Goal: Transaction & Acquisition: Purchase product/service

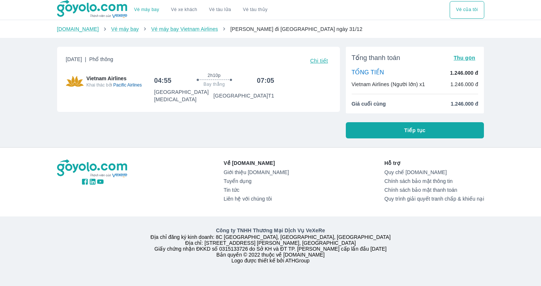
click at [327, 61] on span "Chi tiết" at bounding box center [319, 61] width 18 height 6
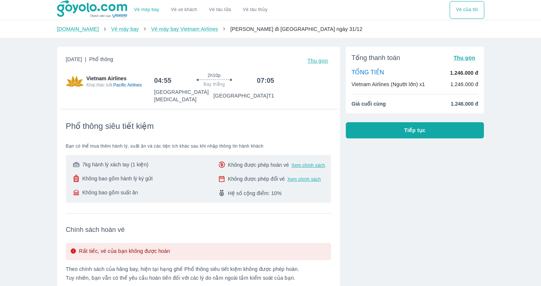
click at [327, 61] on span "Thu gọn" at bounding box center [317, 61] width 21 height 6
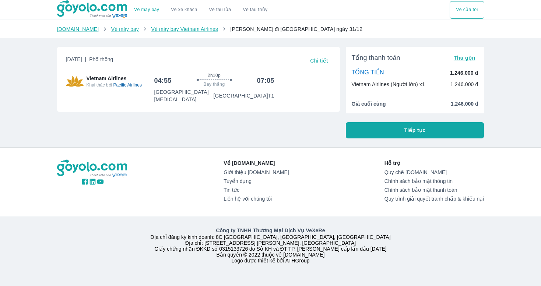
click at [389, 125] on button "Tiếp tục" at bounding box center [415, 130] width 138 height 16
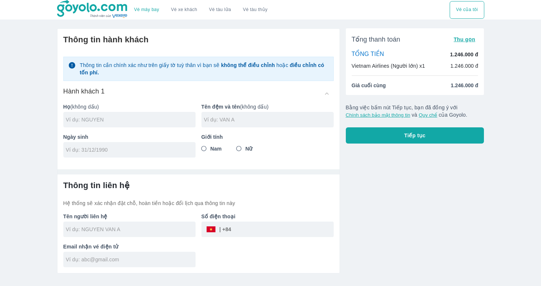
click at [166, 117] on input "text" at bounding box center [131, 119] width 130 height 7
type input "DUONG"
type input "TRUC"
click at [241, 149] on input "Nữ" at bounding box center [238, 148] width 13 height 13
radio input "true"
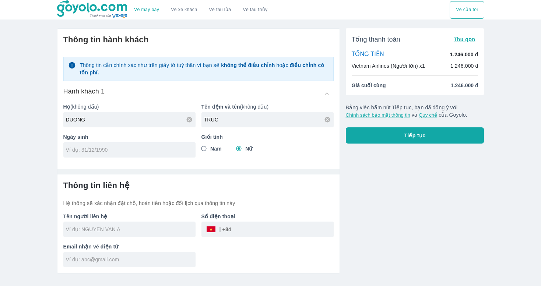
click at [185, 145] on div at bounding box center [129, 149] width 132 height 15
type input "[DATE]"
click at [254, 227] on input "tel" at bounding box center [282, 229] width 102 height 18
type input "DUONG TRUC"
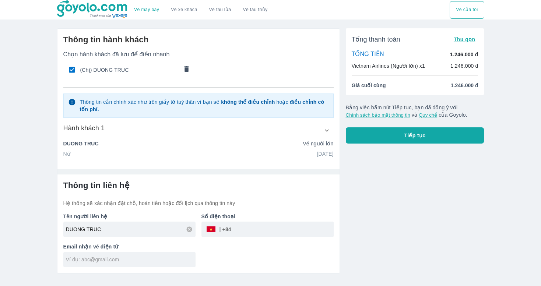
click at [253, 227] on input "tel" at bounding box center [282, 229] width 102 height 18
type input "0330330303"
click at [174, 256] on input "text" at bounding box center [131, 259] width 130 height 7
type input "[EMAIL_ADDRESS][DOMAIN_NAME]"
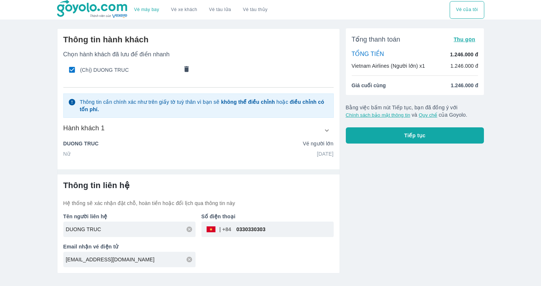
click at [405, 136] on span "Tiếp tục" at bounding box center [414, 135] width 21 height 7
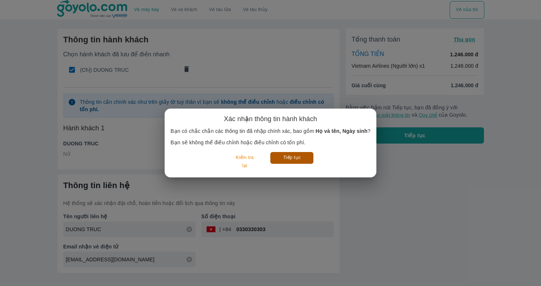
click at [299, 153] on button "Tiếp tục" at bounding box center [291, 157] width 43 height 11
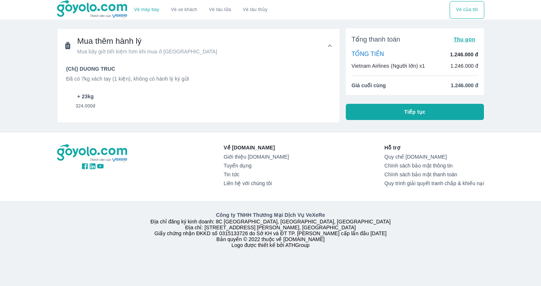
click at [93, 102] on span "324.000đ" at bounding box center [85, 104] width 20 height 9
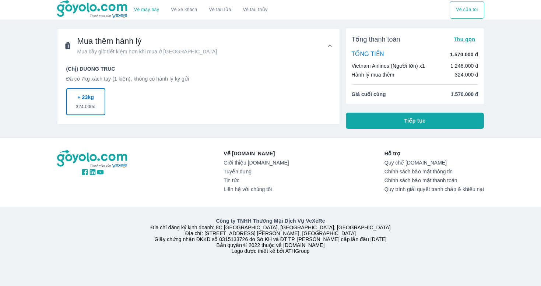
click at [96, 100] on button "+ 23kg 324.000đ" at bounding box center [85, 101] width 39 height 27
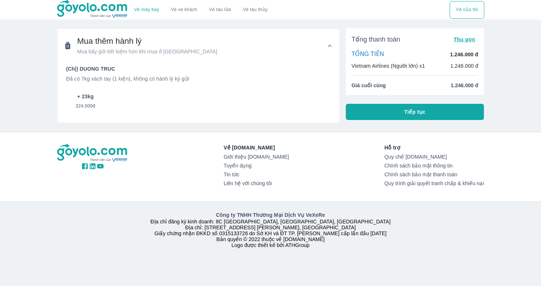
click at [95, 100] on span "324.000đ" at bounding box center [85, 104] width 20 height 9
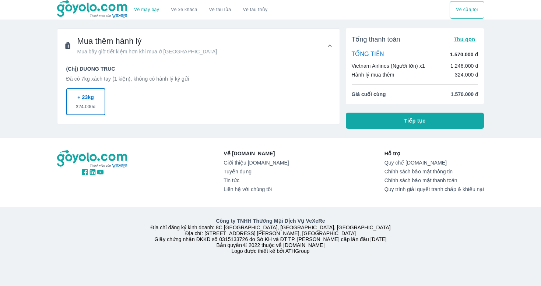
click at [364, 126] on button "Tiếp tục" at bounding box center [415, 121] width 138 height 16
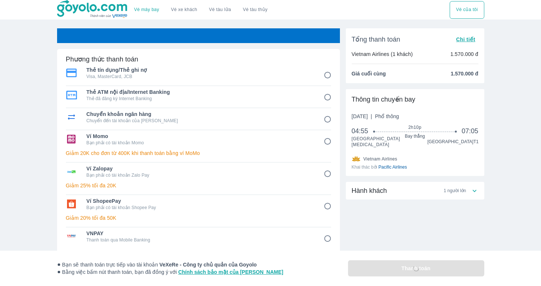
click at [458, 189] on span "1 người lớn" at bounding box center [455, 191] width 22 height 6
click at [152, 7] on link "Vé máy bay" at bounding box center [146, 10] width 25 height 6
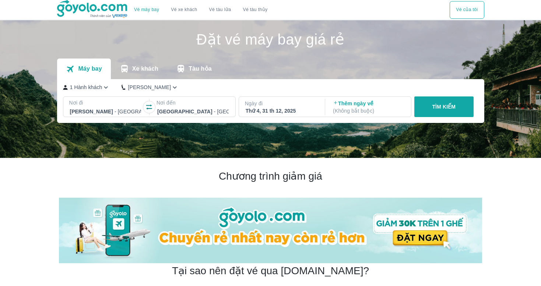
click at [119, 106] on div "[GEOGRAPHIC_DATA] - [GEOGRAPHIC_DATA]" at bounding box center [105, 111] width 73 height 10
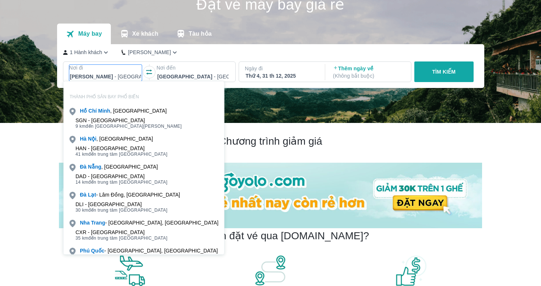
scroll to position [42, 0]
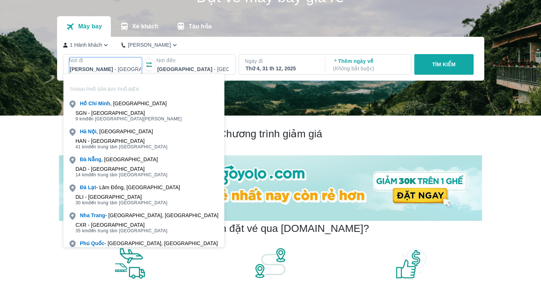
click at [269, 63] on p "Ngày đi" at bounding box center [281, 60] width 73 height 7
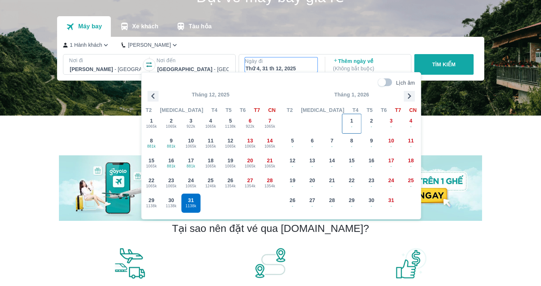
click at [354, 118] on div "1 -" at bounding box center [351, 123] width 19 height 19
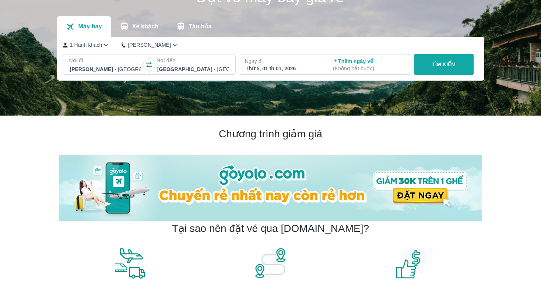
click at [434, 67] on p "TÌM KIẾM" at bounding box center [444, 64] width 24 height 7
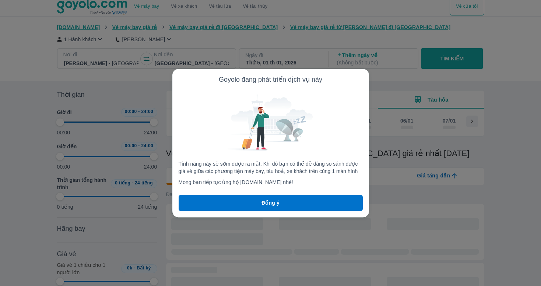
scroll to position [0, 3341]
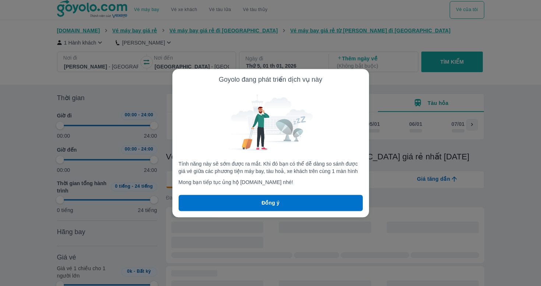
click at [434, 67] on div at bounding box center [270, 143] width 541 height 286
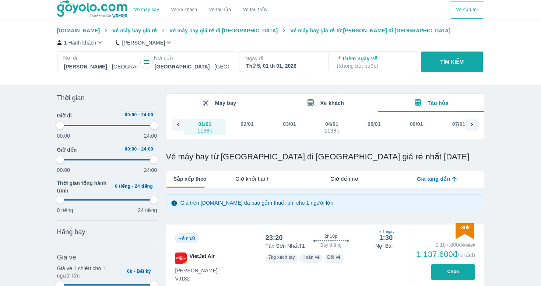
type input "97.9166666666667"
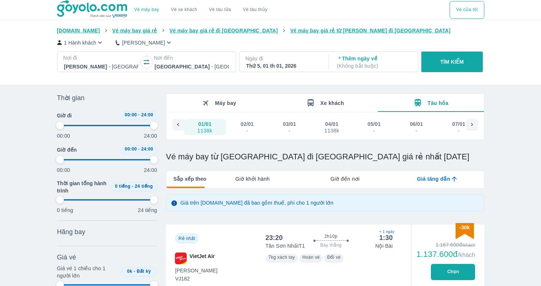
type input "97.9166666666667"
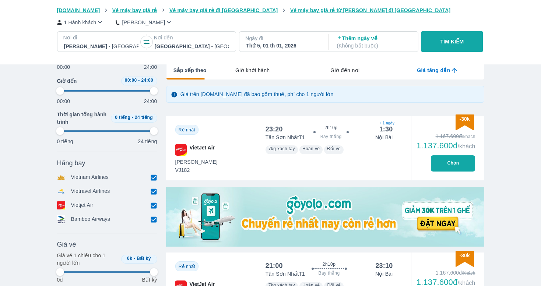
scroll to position [114, 0]
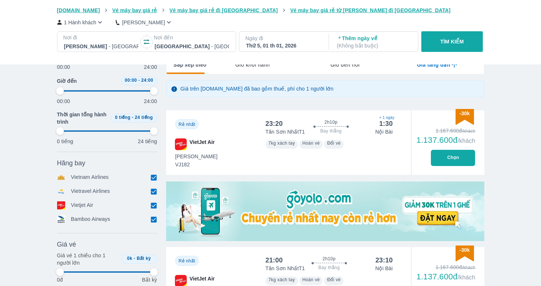
click at [114, 179] on div "Vietnam Airlines" at bounding box center [86, 177] width 59 height 8
type input "97.9166666666667"
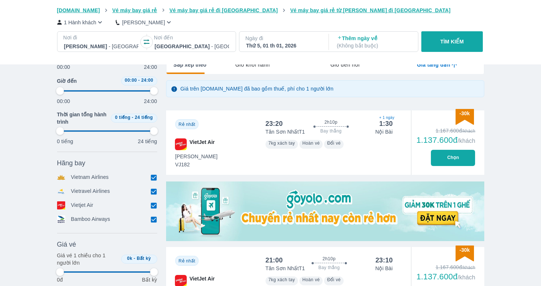
type input "97.9166666666667"
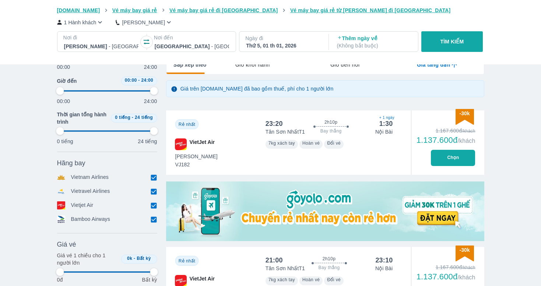
type input "97.9166666666667"
click at [151, 179] on input "checkbox" at bounding box center [154, 177] width 7 height 7
checkbox input "false"
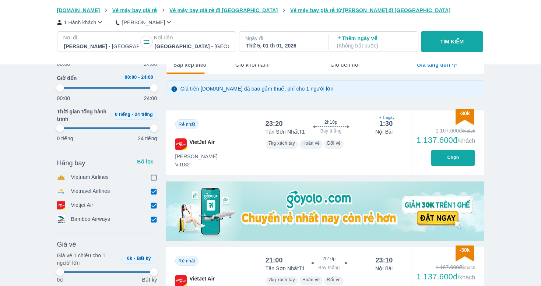
type input "97.9166666666667"
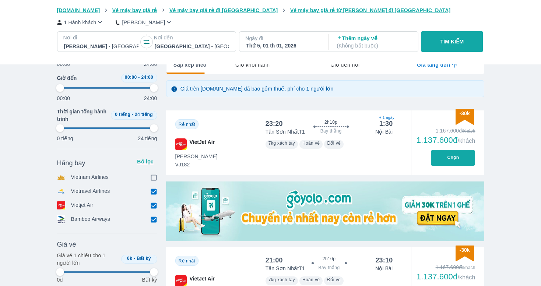
type input "97.9166666666667"
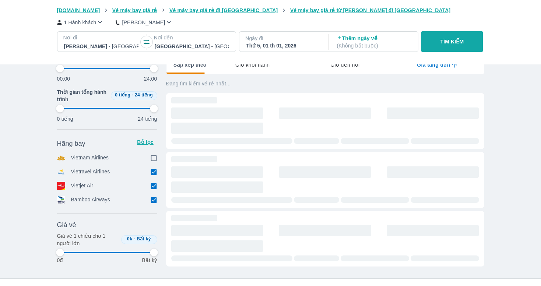
type input "97.9166666666667"
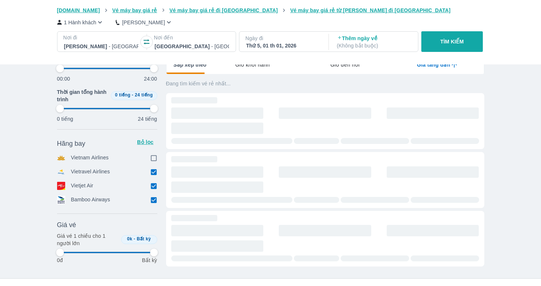
type input "97.9166666666667"
click at [154, 176] on icon at bounding box center [154, 172] width 8 height 8
type input "97.9166666666667"
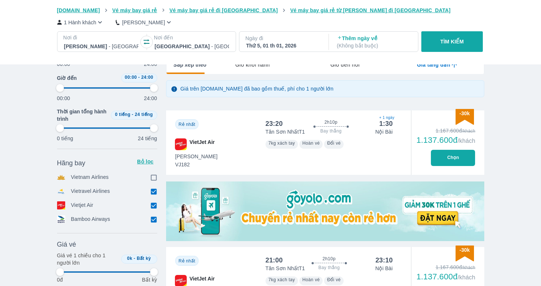
click at [153, 191] on input "checkbox" at bounding box center [154, 191] width 7 height 7
checkbox input "false"
type input "97.9166666666667"
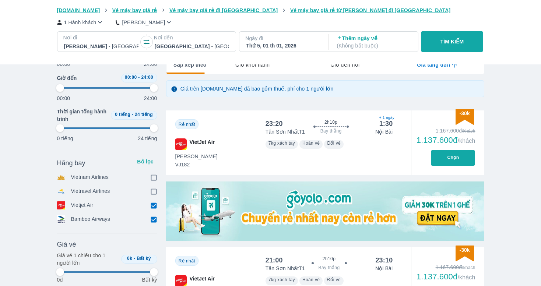
type input "97.9166666666667"
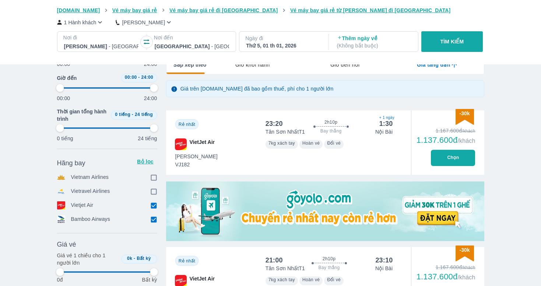
type input "97.9166666666667"
click at [153, 216] on input "checkbox" at bounding box center [154, 219] width 7 height 7
checkbox input "false"
type input "97.9166666666667"
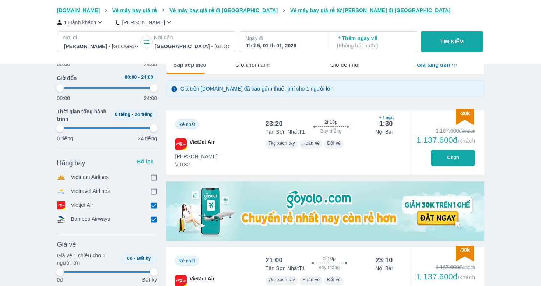
type input "97.9166666666667"
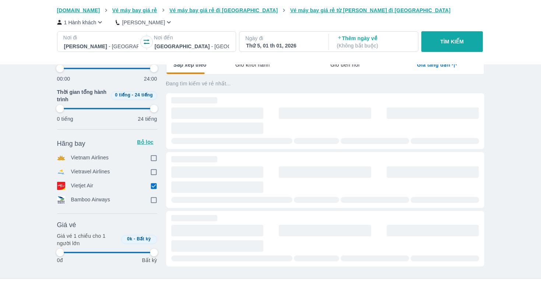
type input "97.9166666666667"
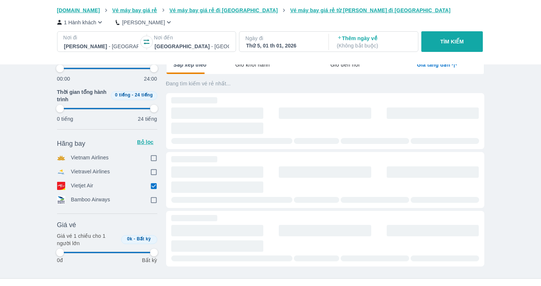
type input "97.9166666666667"
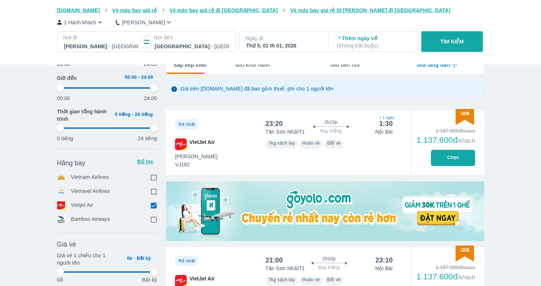
type input "97.9166666666667"
click at [153, 203] on input "checkbox" at bounding box center [154, 205] width 7 height 7
checkbox input "true"
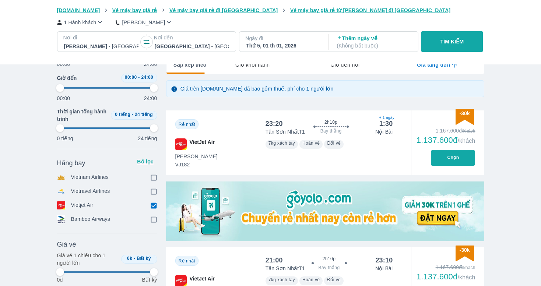
checkbox input "true"
type input "97.9166666666667"
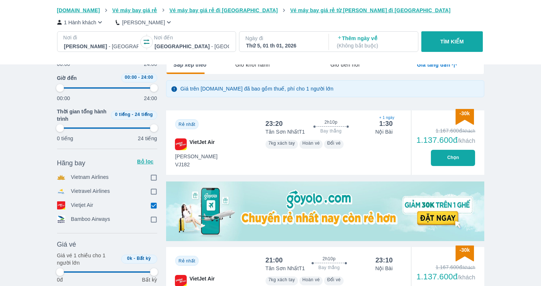
type input "97.9166666666667"
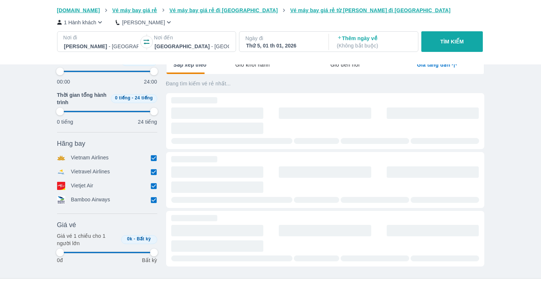
type input "97.9166666666667"
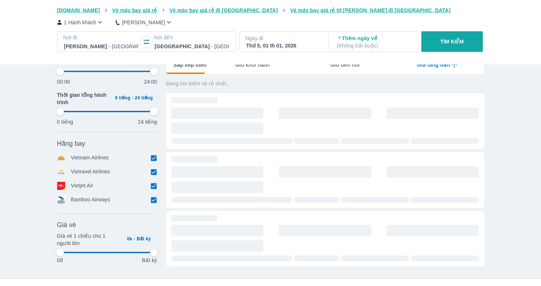
type input "97.9166666666667"
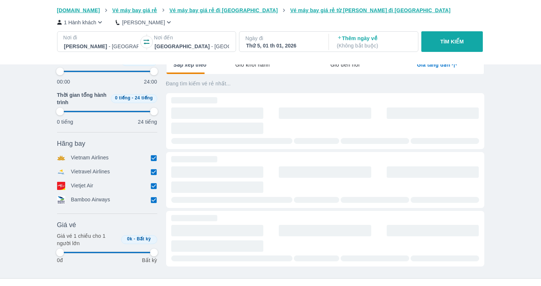
type input "97.9166666666667"
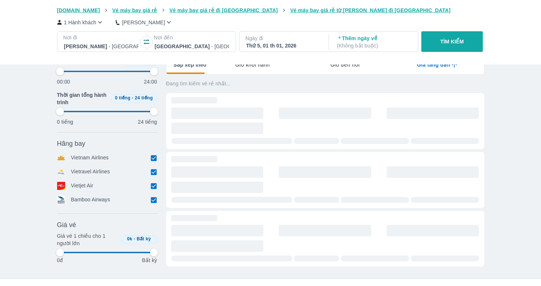
type input "97.9166666666667"
click at [154, 162] on input "checkbox" at bounding box center [154, 158] width 7 height 7
checkbox input "false"
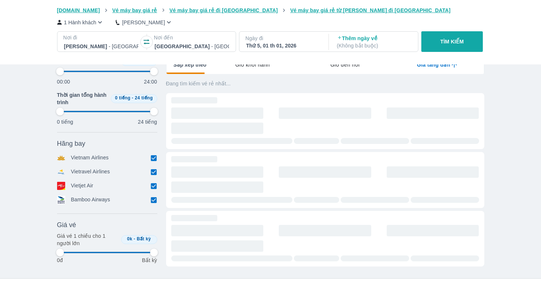
type input "97.9166666666667"
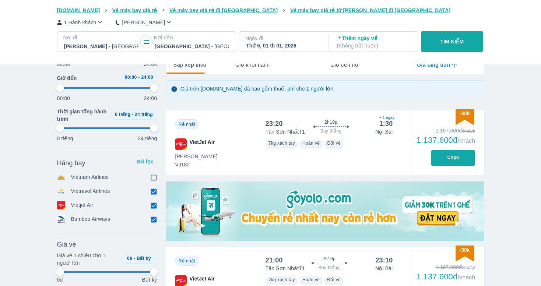
type input "97.9166666666667"
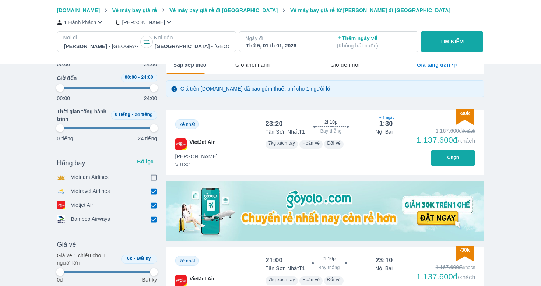
type input "97.9166666666667"
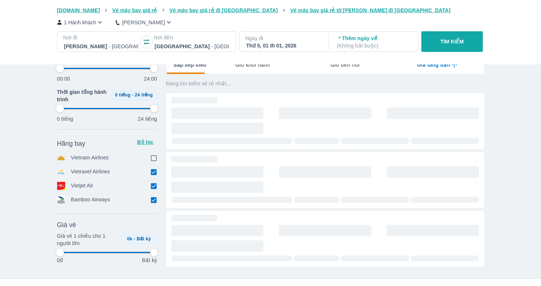
click at [153, 190] on icon at bounding box center [154, 186] width 8 height 8
type input "97.9166666666667"
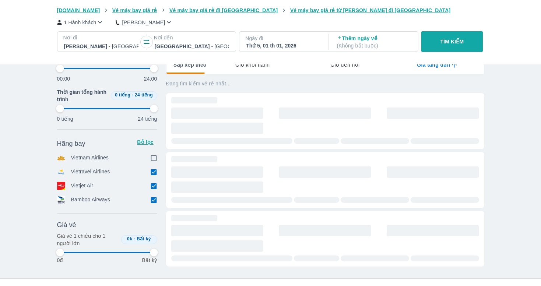
type input "97.9166666666667"
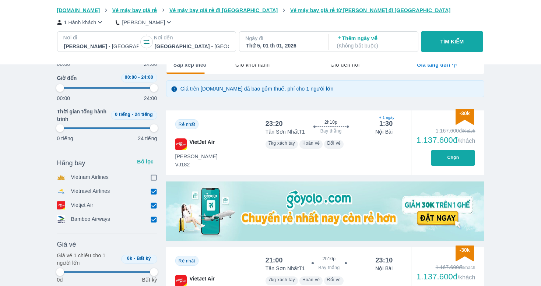
click at [153, 190] on input "checkbox" at bounding box center [154, 191] width 7 height 7
checkbox input "false"
type input "97.9166666666667"
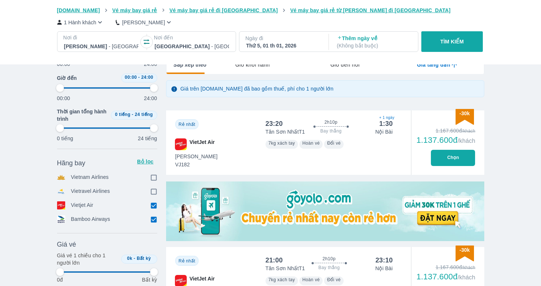
type input "97.9166666666667"
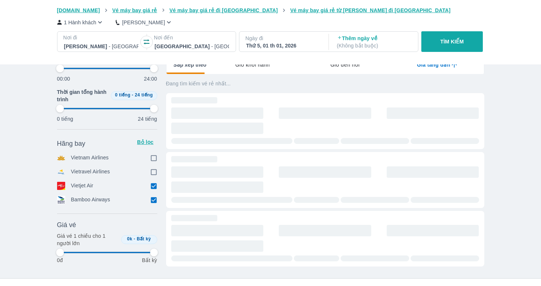
type input "97.9166666666667"
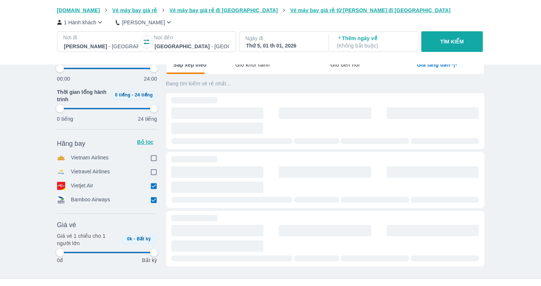
type input "97.9166666666667"
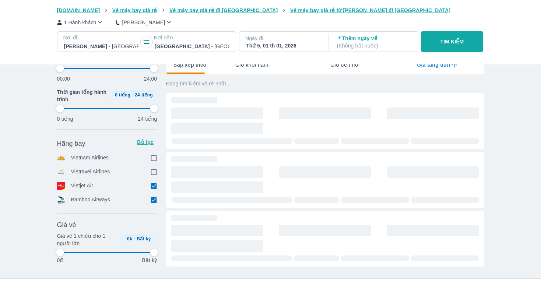
type input "97.9166666666667"
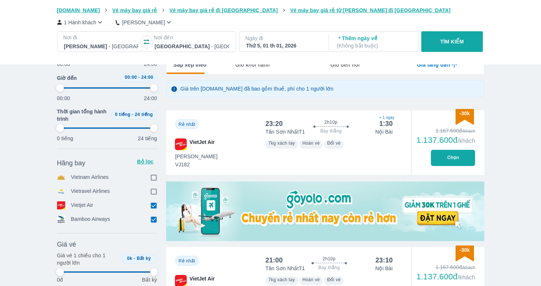
type input "97.9166666666667"
click at [155, 176] on input "checkbox" at bounding box center [154, 177] width 7 height 7
checkbox input "true"
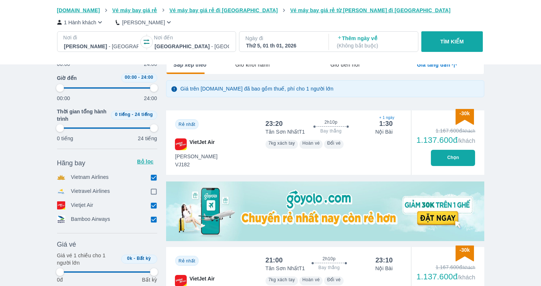
type input "97.9166666666667"
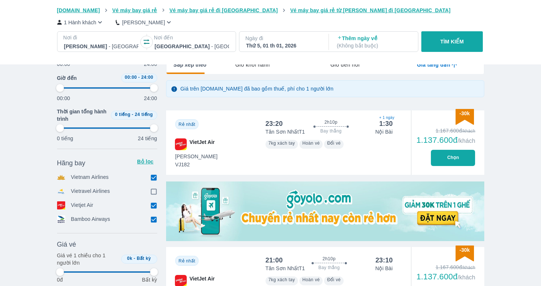
type input "97.9166666666667"
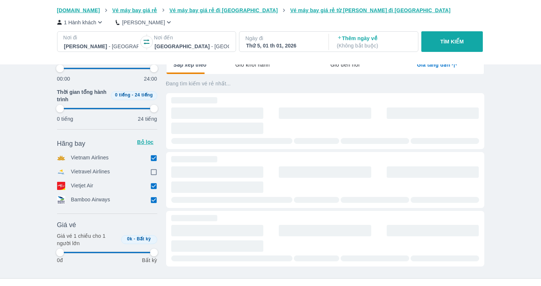
type input "97.9166666666667"
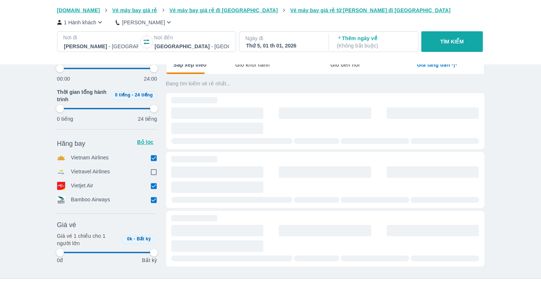
type input "97.9166666666667"
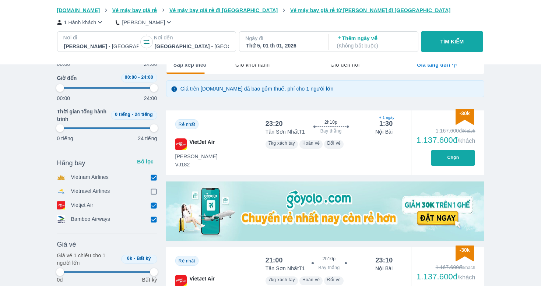
click at [153, 202] on input "checkbox" at bounding box center [154, 205] width 7 height 7
checkbox input "false"
type input "97.9166666666667"
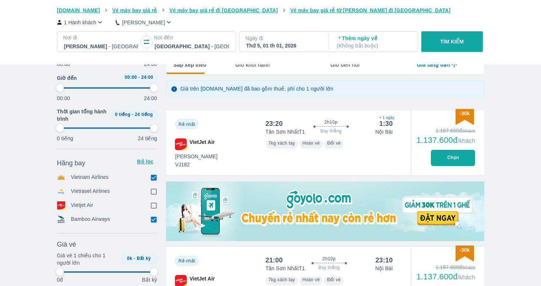
type input "97.9166666666667"
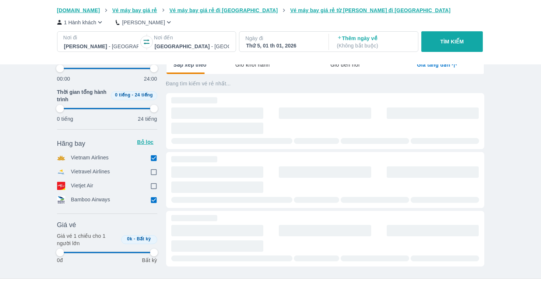
type input "97.9166666666667"
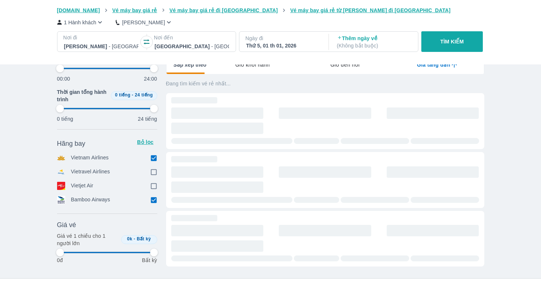
type input "97.9166666666667"
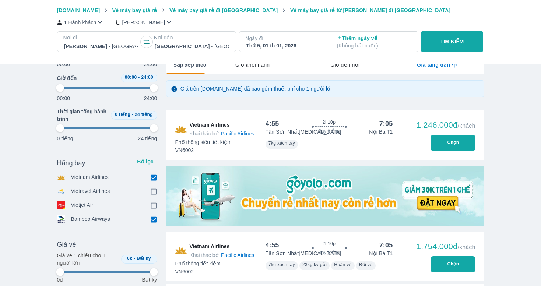
click at [152, 218] on input "checkbox" at bounding box center [154, 219] width 7 height 7
checkbox input "false"
type input "97.9166666666667"
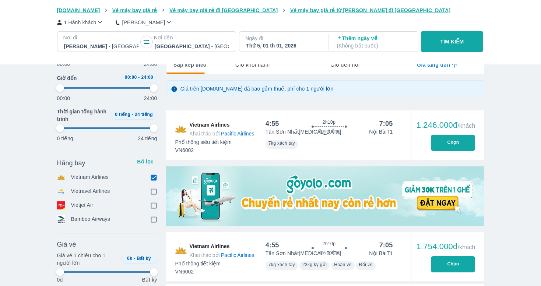
type input "97.9166666666667"
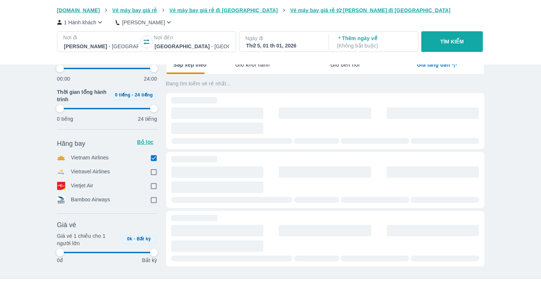
type input "97.9166666666667"
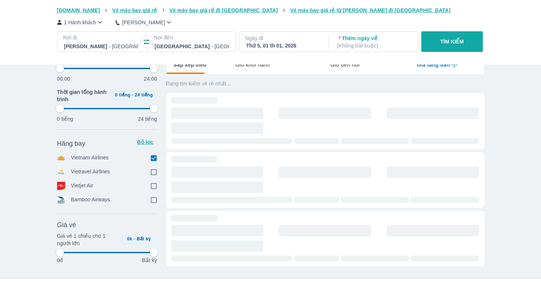
type input "97.9166666666667"
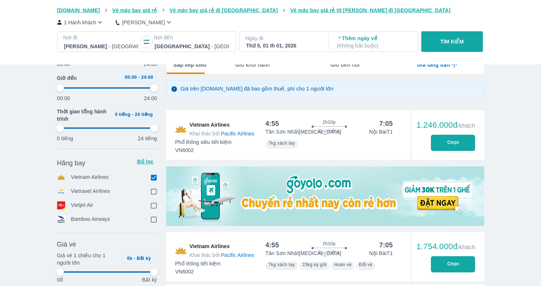
type input "97.9166666666667"
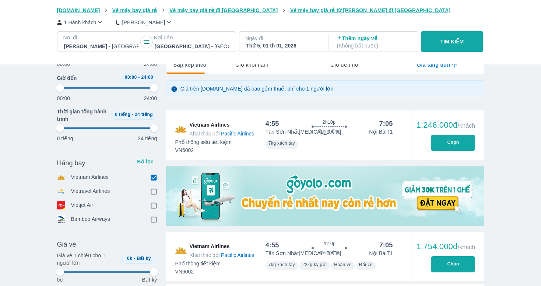
type input "97.9166666666667"
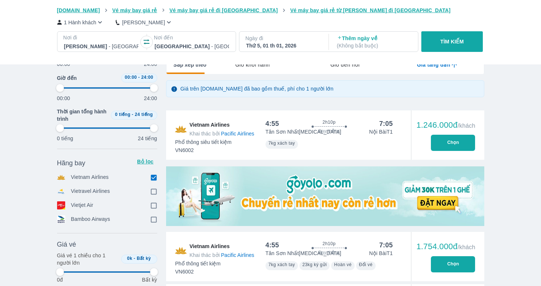
type input "97.9166666666667"
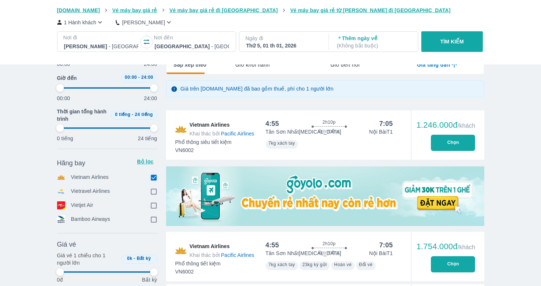
type input "97.9166666666667"
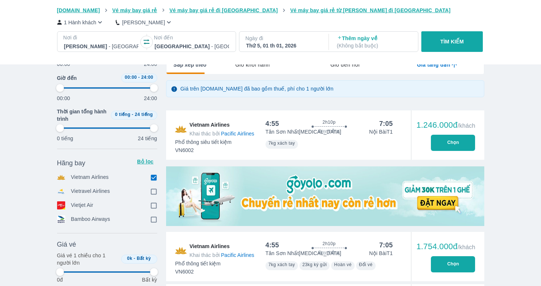
type input "97.9166666666667"
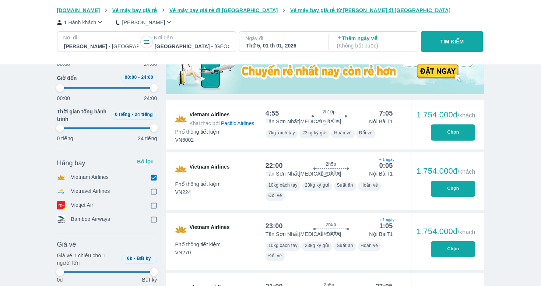
type input "97.9166666666667"
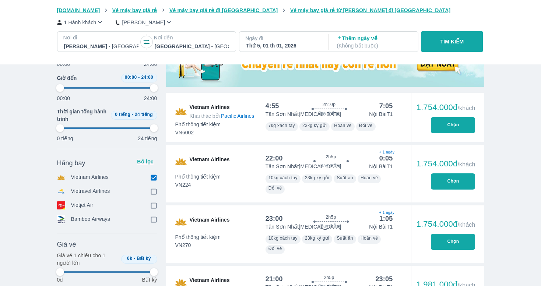
type input "97.9166666666667"
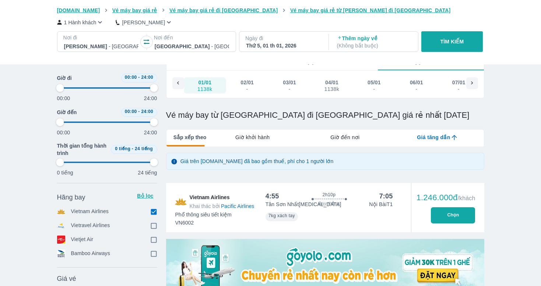
scroll to position [41, 0]
click at [268, 137] on span "Giờ khởi hành" at bounding box center [252, 137] width 34 height 7
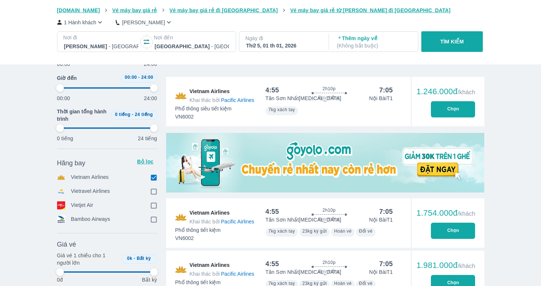
scroll to position [152, 0]
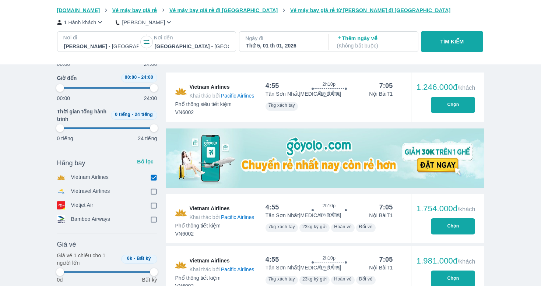
click at [441, 106] on button "Chọn" at bounding box center [453, 105] width 44 height 16
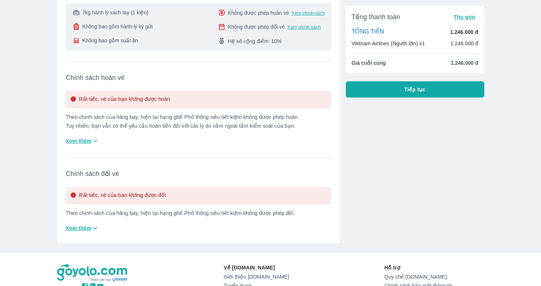
scroll to position [160, 0]
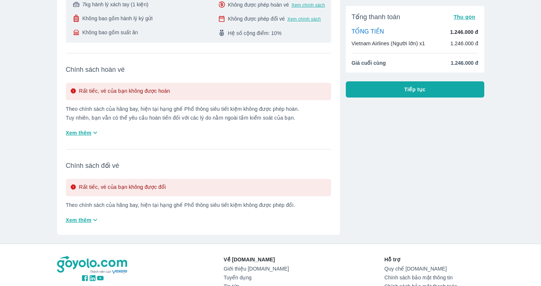
click at [376, 95] on button "Tiếp tục" at bounding box center [415, 89] width 138 height 16
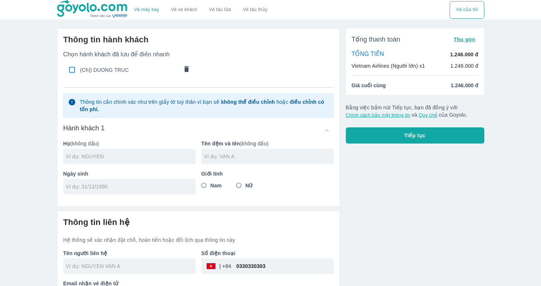
click at [119, 68] on span "(Chị) DUONG TRUC" at bounding box center [129, 69] width 98 height 7
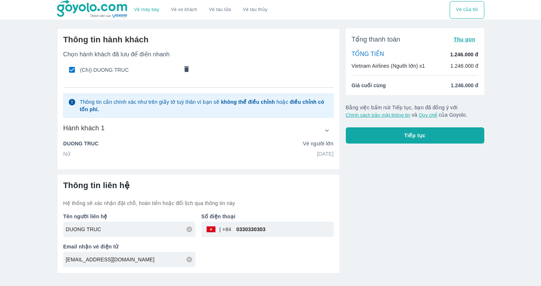
click at [406, 139] on span "Tiếp tục" at bounding box center [414, 135] width 21 height 7
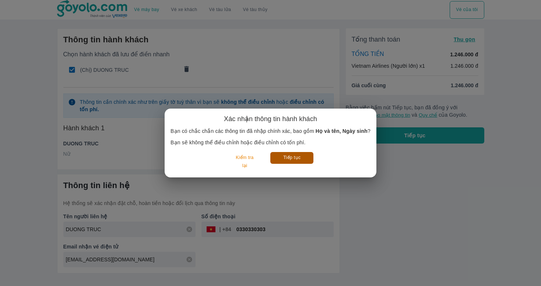
click at [295, 160] on button "Tiếp tục" at bounding box center [291, 157] width 43 height 11
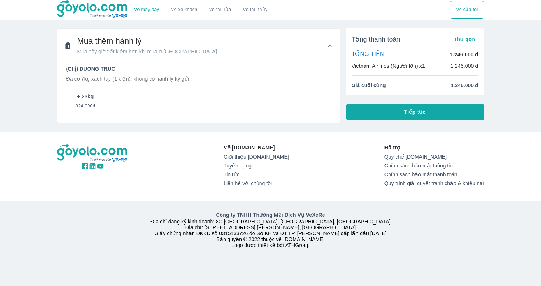
click at [89, 102] on span "324.000đ" at bounding box center [85, 104] width 20 height 9
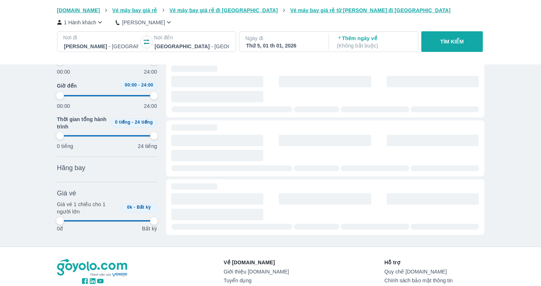
scroll to position [55, 0]
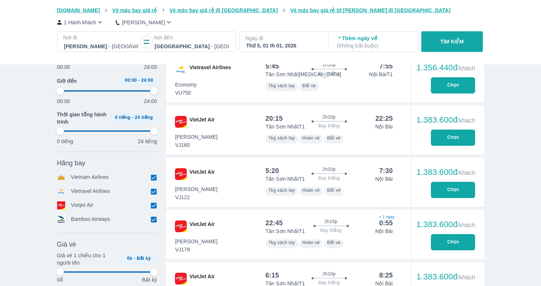
scroll to position [428, 0]
click at [157, 192] on icon at bounding box center [154, 192] width 8 height 8
click at [153, 205] on input "checkbox" at bounding box center [154, 205] width 7 height 7
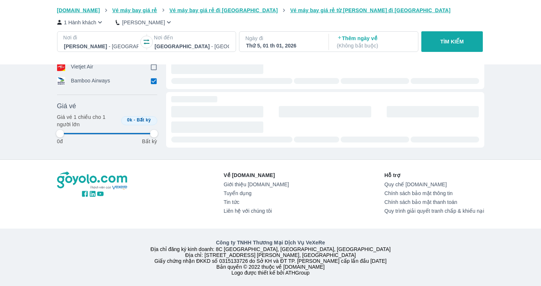
scroll to position [235, 0]
click at [153, 217] on div "Về [DOMAIN_NAME] Giới thiệu [DOMAIN_NAME] Tuyển dụng Tin tức Liên hệ với chúng …" at bounding box center [270, 194] width 439 height 69
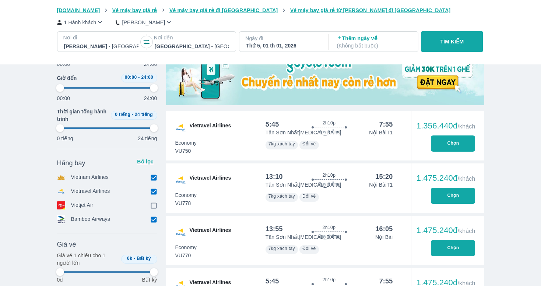
click at [152, 219] on input "checkbox" at bounding box center [154, 219] width 7 height 7
click at [156, 187] on div "Hãng bay Bỏ lọc Vietnam Airlines Vietravel Airlines Vietjet Air Bamboo Airways" at bounding box center [107, 191] width 100 height 71
click at [155, 189] on input "checkbox" at bounding box center [154, 191] width 7 height 7
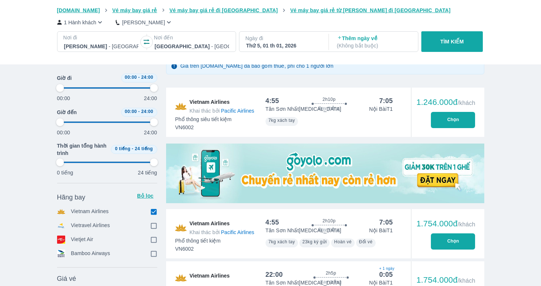
scroll to position [135, 0]
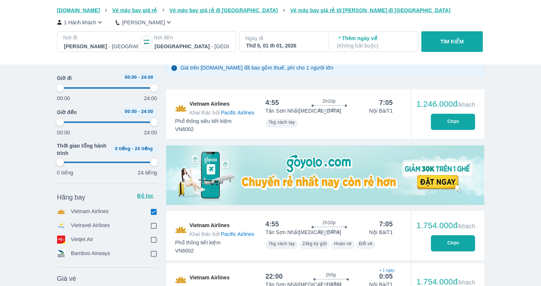
click at [451, 240] on button "Chọn" at bounding box center [453, 243] width 44 height 16
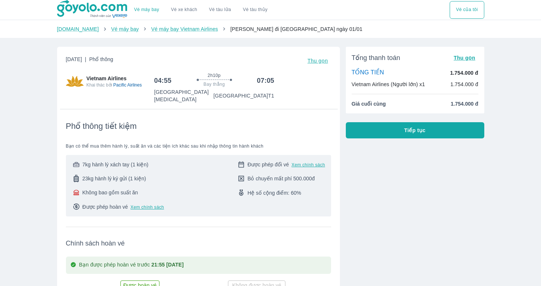
click at [288, 189] on span "Hệ số cộng điểm: 60%" at bounding box center [274, 192] width 54 height 7
